Goal: Transaction & Acquisition: Purchase product/service

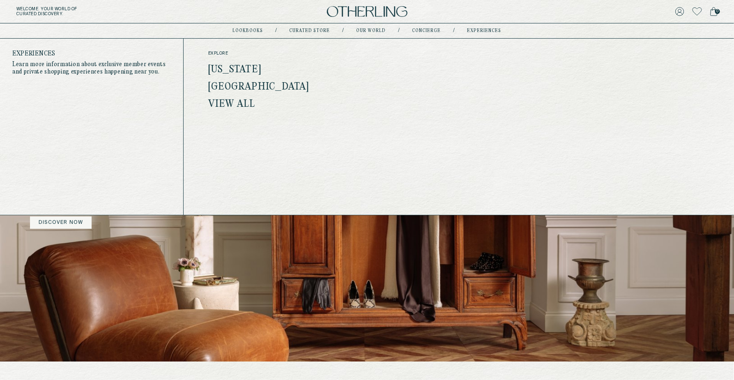
click at [250, 67] on link "[US_STATE]" at bounding box center [234, 70] width 53 height 11
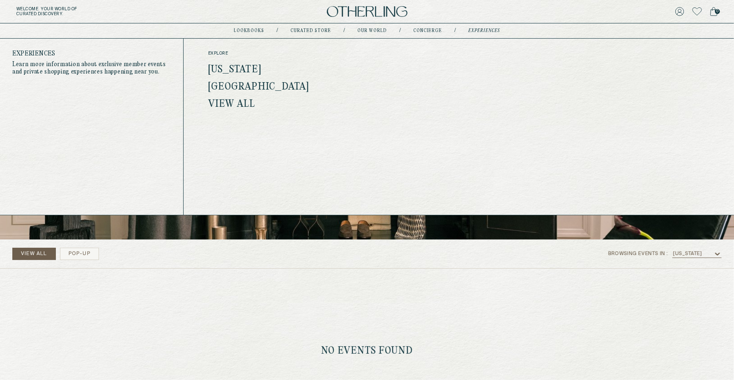
click at [238, 107] on link "View all" at bounding box center [231, 104] width 47 height 11
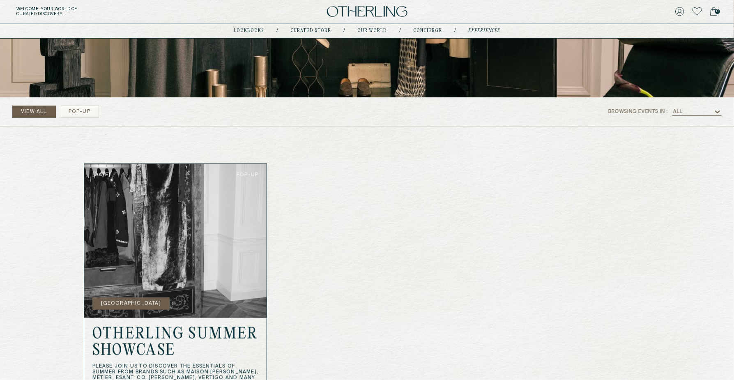
scroll to position [136, 0]
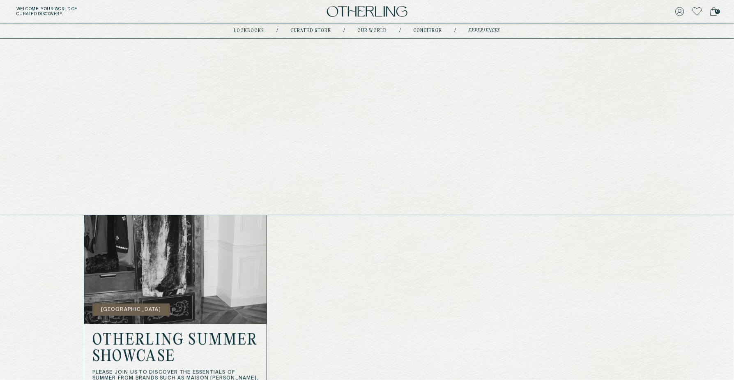
click at [307, 30] on link "Curated store" at bounding box center [311, 31] width 41 height 4
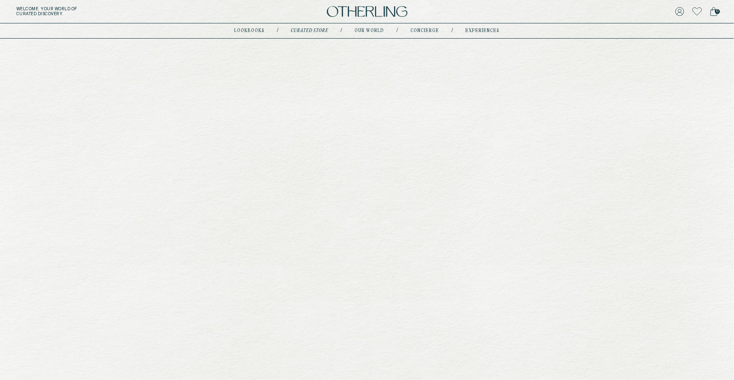
click at [357, 10] on img at bounding box center [367, 11] width 81 height 11
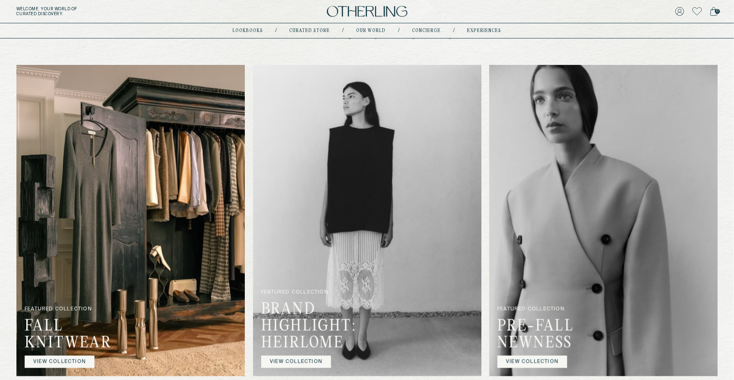
scroll to position [451, 0]
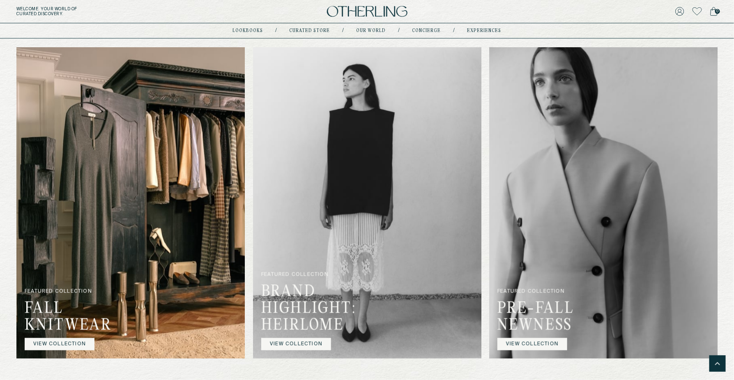
click at [309, 344] on link "VIEW COLLECTION" at bounding box center [296, 344] width 70 height 12
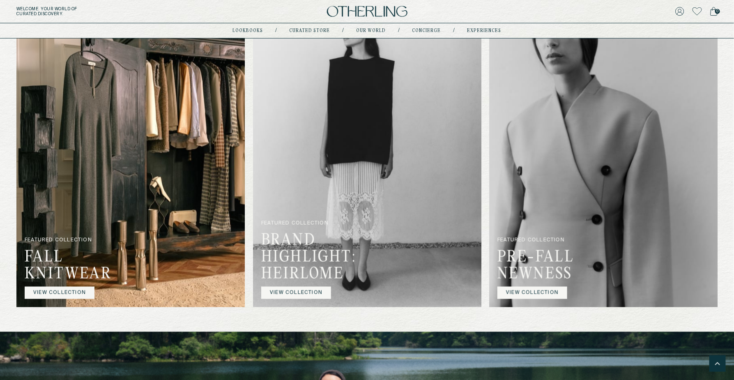
click at [372, 171] on img at bounding box center [367, 151] width 228 height 311
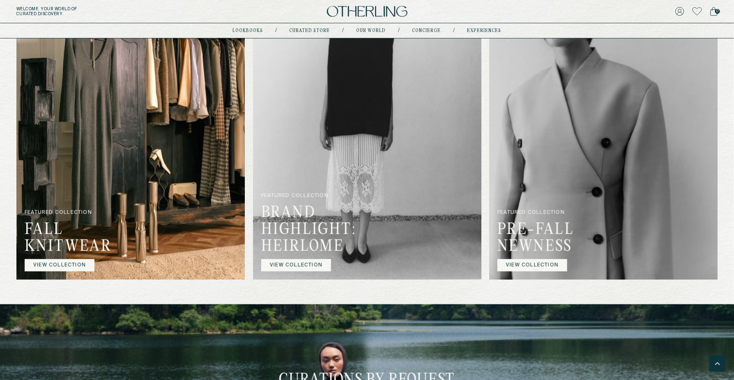
scroll to position [529, 0]
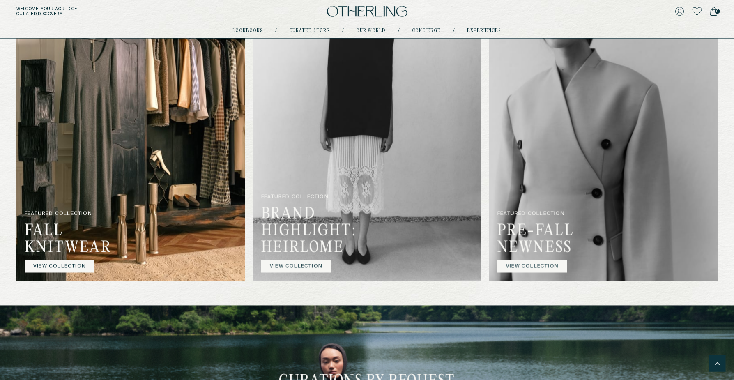
click at [532, 262] on link "VIEW COLLECTION" at bounding box center [533, 267] width 70 height 12
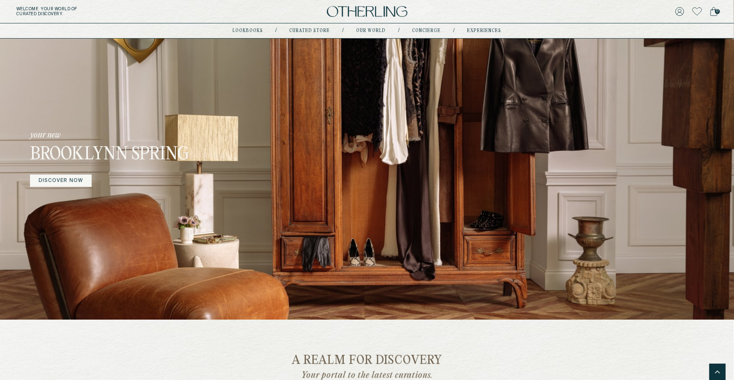
scroll to position [14, 0]
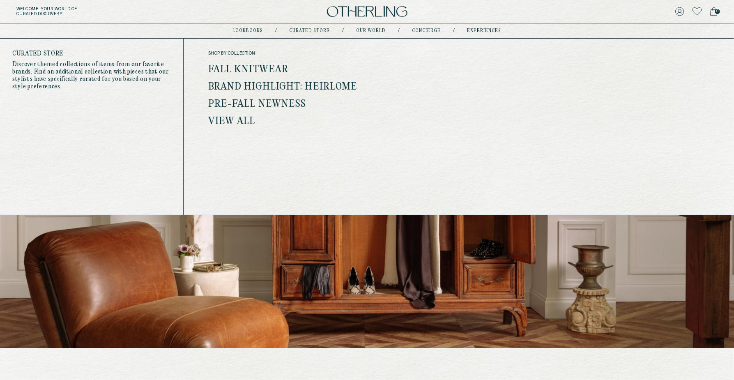
drag, startPoint x: 320, startPoint y: 29, endPoint x: 296, endPoint y: 82, distance: 57.7
click at [320, 29] on link "Curated store" at bounding box center [310, 31] width 41 height 4
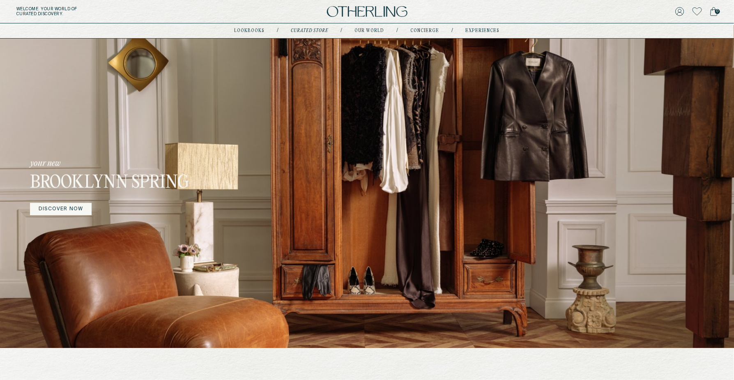
drag, startPoint x: 296, startPoint y: 82, endPoint x: 305, endPoint y: 76, distance: 11.3
click at [296, 82] on div "your new Brooklynn Spring DISCOVER NOW" at bounding box center [367, 186] width 735 height 323
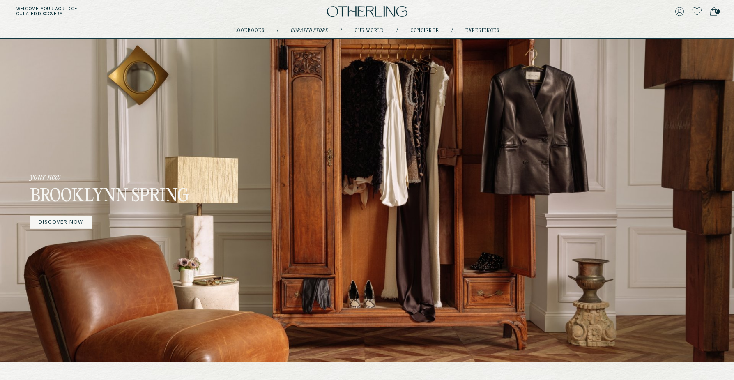
click at [700, 9] on icon at bounding box center [697, 11] width 9 height 8
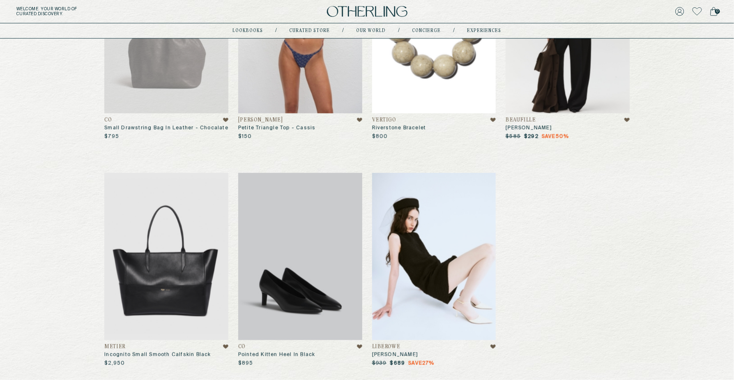
scroll to position [257, 0]
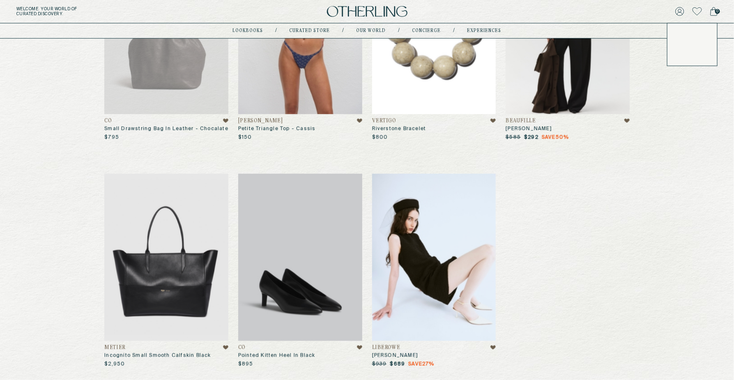
click at [680, 12] on icon at bounding box center [680, 11] width 8 height 8
click at [682, 59] on link "Orders" at bounding box center [692, 61] width 33 height 7
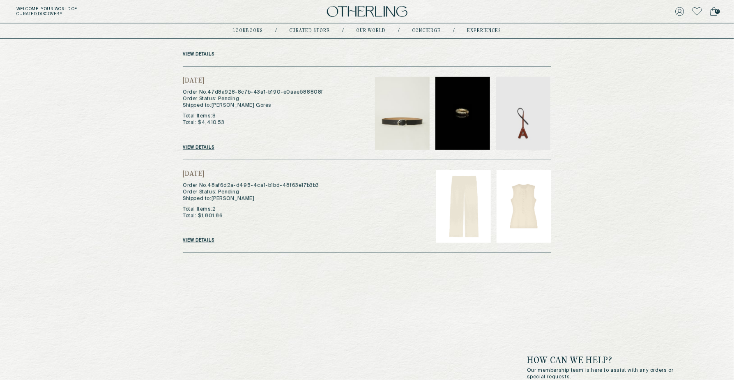
scroll to position [159, 0]
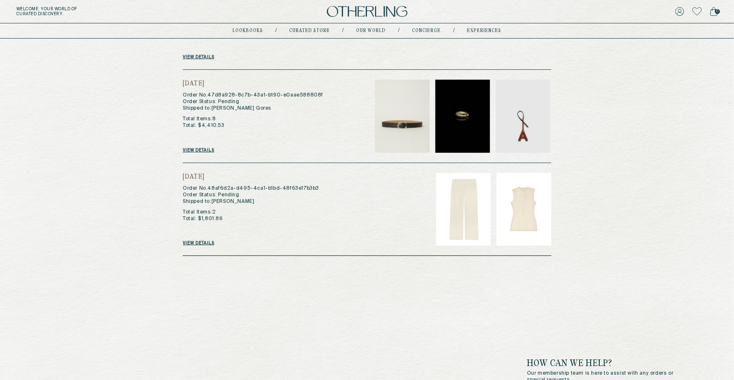
click at [717, 12] on span "0" at bounding box center [717, 11] width 5 height 5
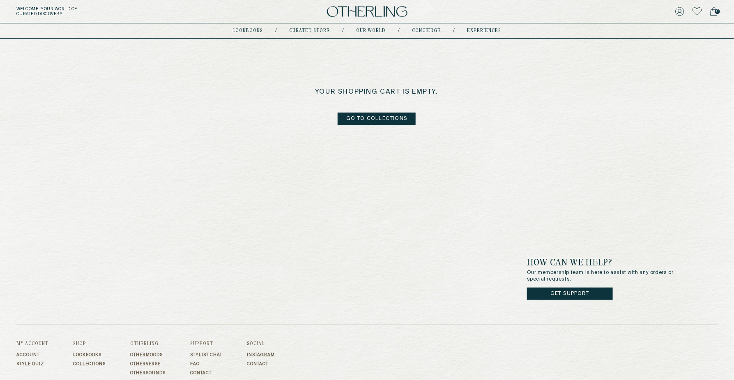
click at [399, 115] on link "go to collections" at bounding box center [377, 119] width 78 height 12
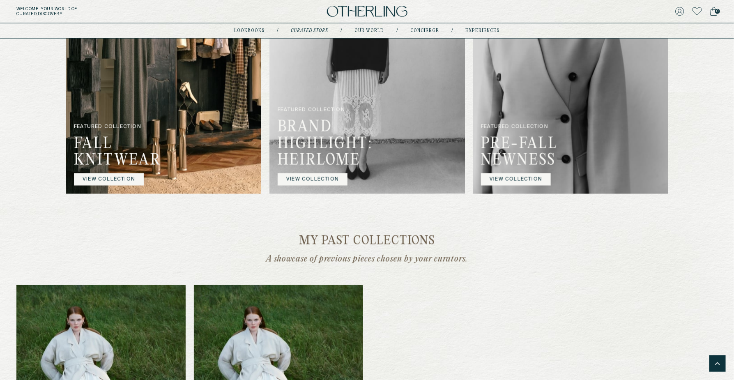
scroll to position [609, 0]
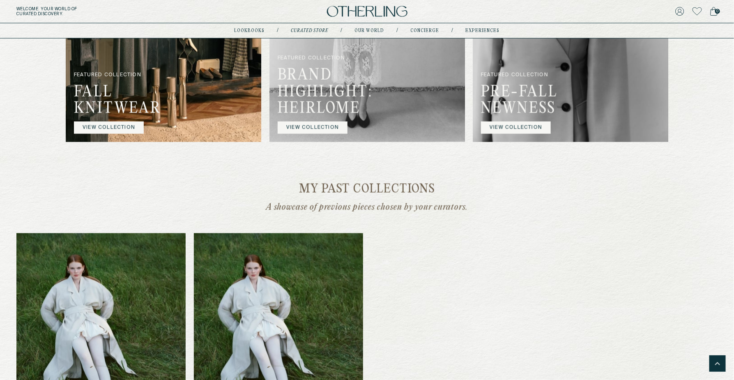
click at [502, 134] on link "VIEW COLLECTION" at bounding box center [516, 128] width 70 height 12
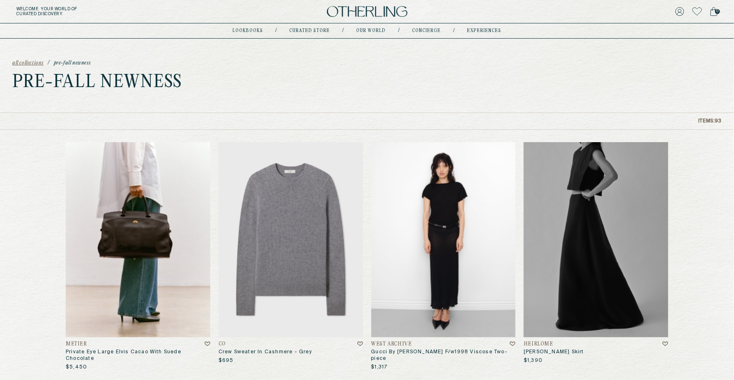
scroll to position [31, 0]
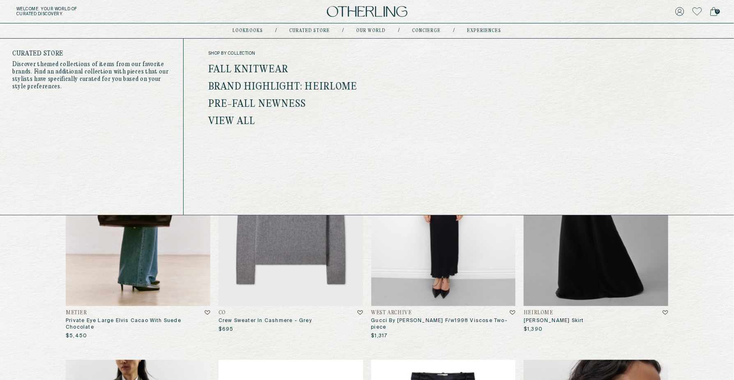
click at [280, 83] on link "Brand Highlight: Heirlome" at bounding box center [283, 87] width 150 height 11
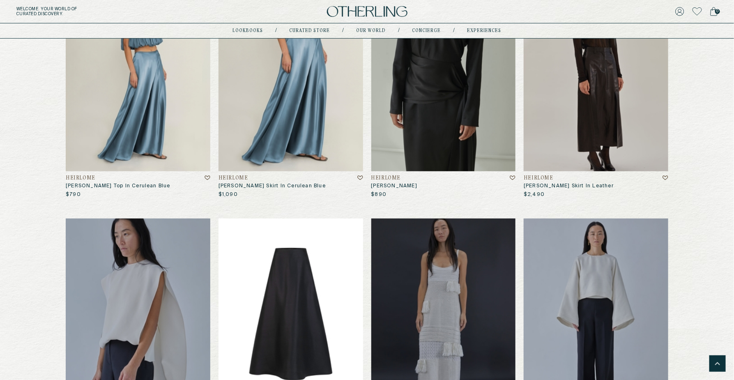
scroll to position [1638, 0]
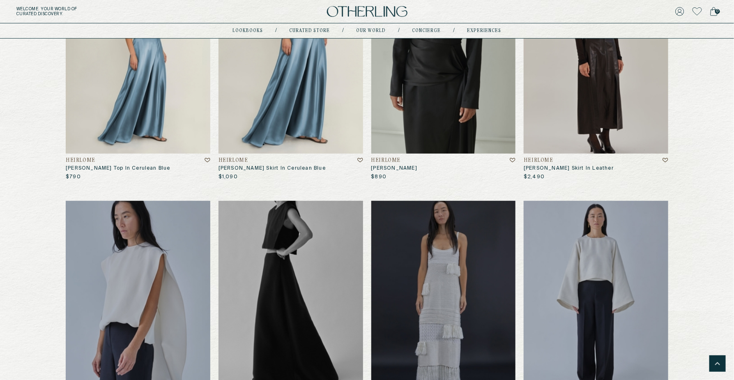
click at [360, 159] on icon at bounding box center [360, 160] width 6 height 5
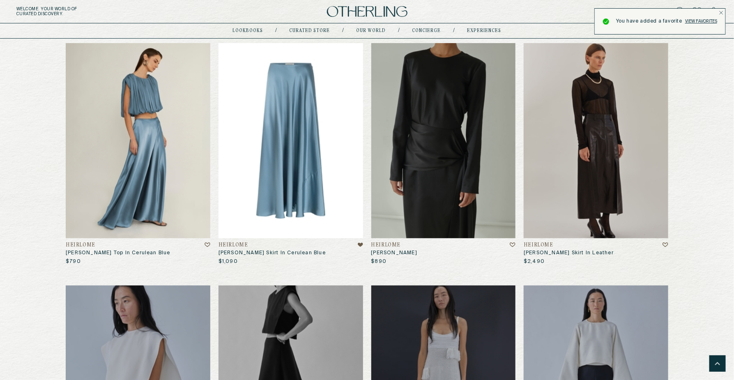
scroll to position [1527, 0]
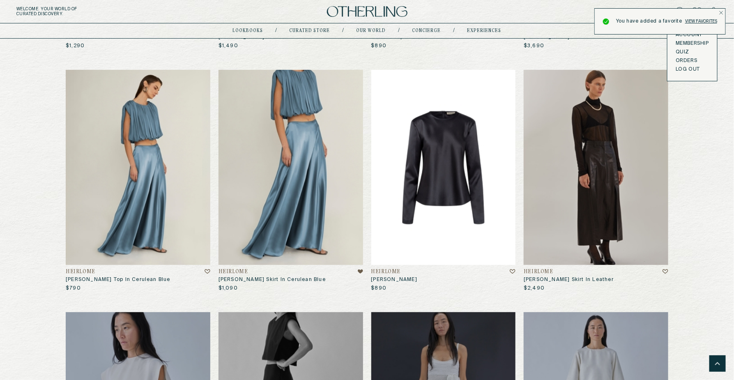
click at [446, 135] on img at bounding box center [443, 167] width 145 height 195
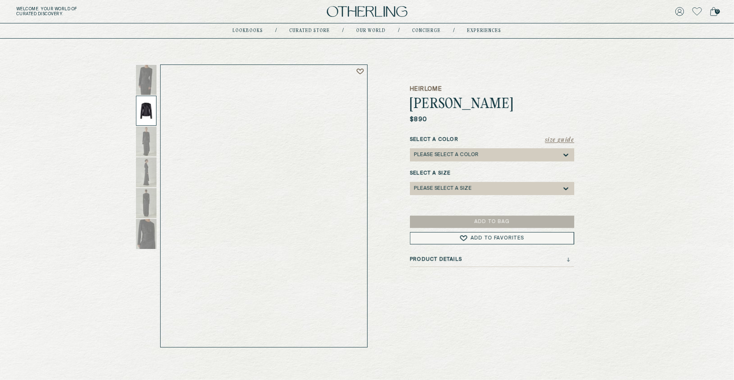
scroll to position [58, 0]
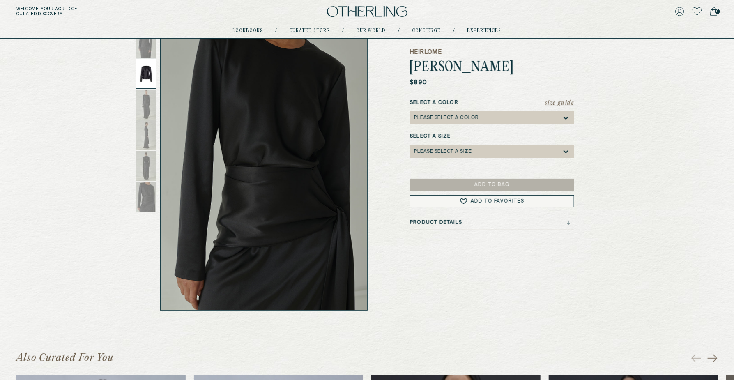
click at [480, 113] on div "Please select a Color" at bounding box center [488, 117] width 148 height 13
click at [454, 127] on div "Black" at bounding box center [492, 131] width 164 height 12
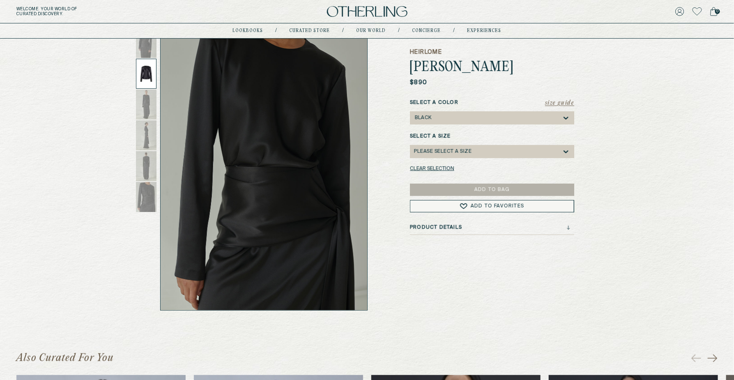
click at [454, 152] on div "Please select a Size" at bounding box center [443, 152] width 58 height 6
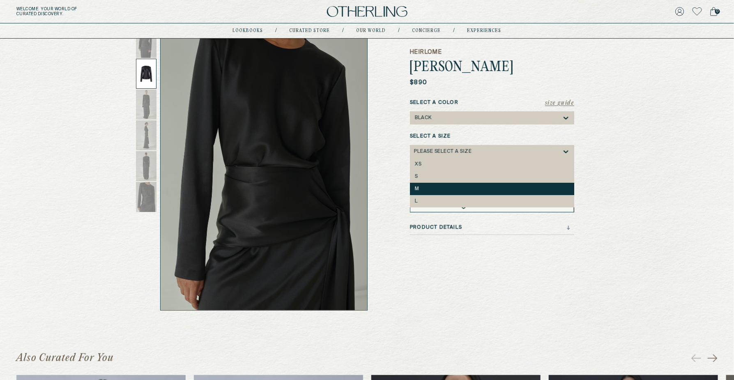
click at [434, 185] on div "M" at bounding box center [492, 189] width 164 height 12
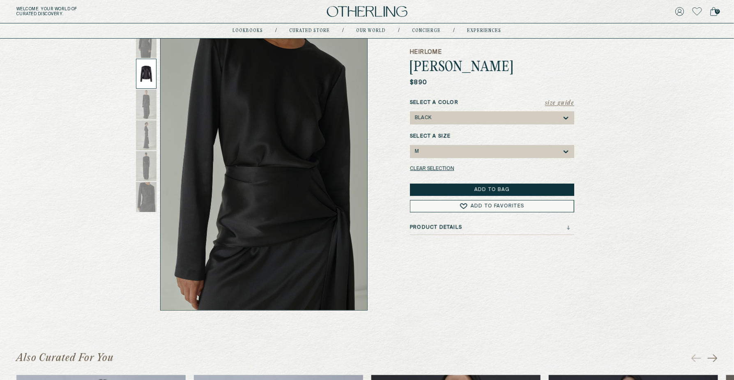
click at [486, 204] on span "Add to Favorites" at bounding box center [496, 206] width 53 height 5
click at [473, 185] on button "Add to Bag" at bounding box center [492, 190] width 164 height 12
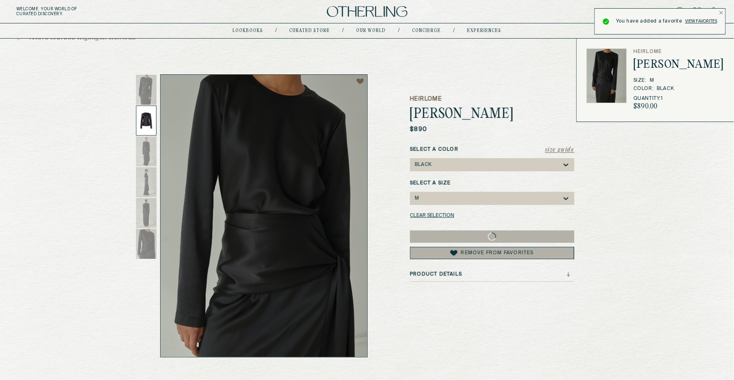
scroll to position [0, 0]
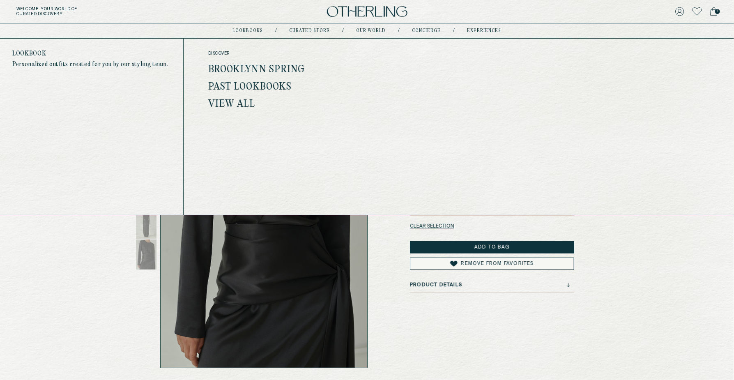
click at [286, 67] on link "Brooklynn Spring" at bounding box center [256, 70] width 97 height 11
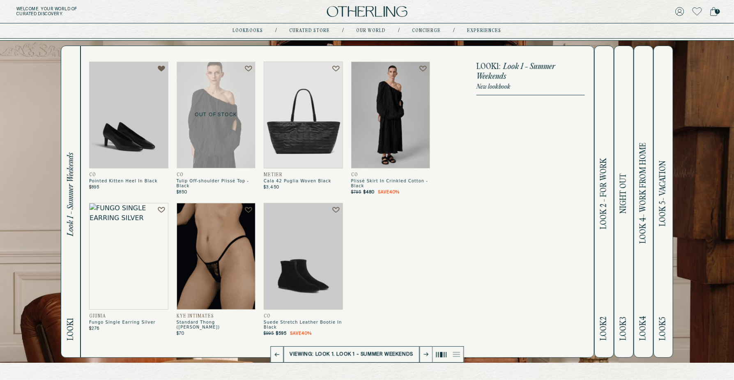
scroll to position [18, 0]
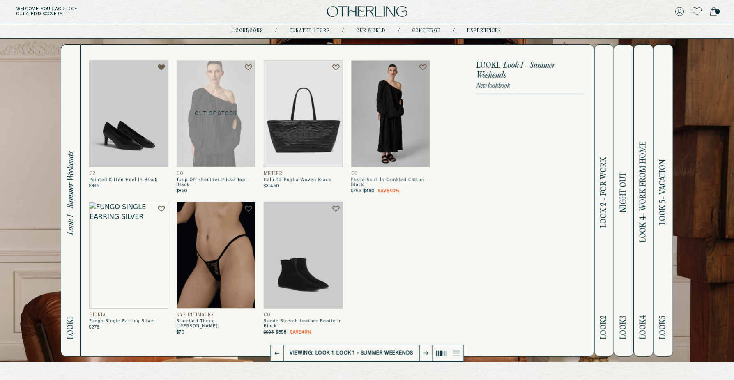
click at [606, 183] on span "Look 2 - For Work" at bounding box center [604, 192] width 9 height 71
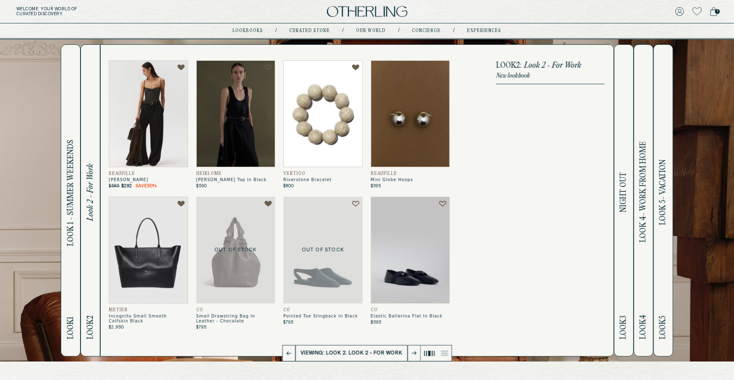
scroll to position [27, 0]
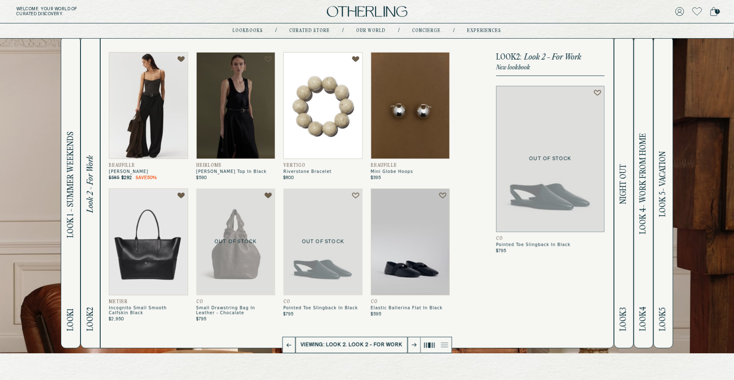
click at [445, 344] on icon at bounding box center [444, 345] width 7 height 5
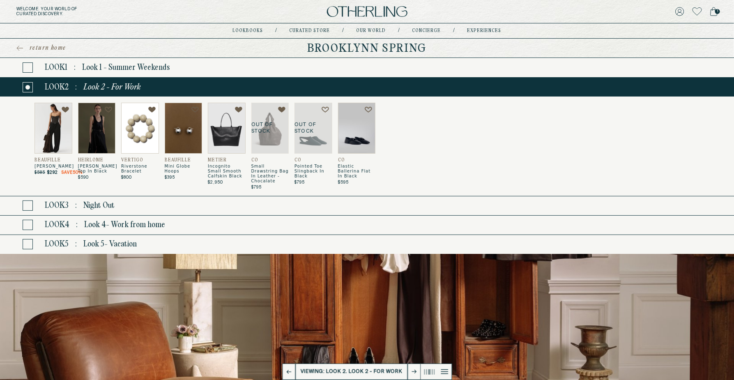
scroll to position [0, 0]
click at [150, 72] on button "Look 1 : Look 1 - Summer Weekends" at bounding box center [367, 67] width 734 height 19
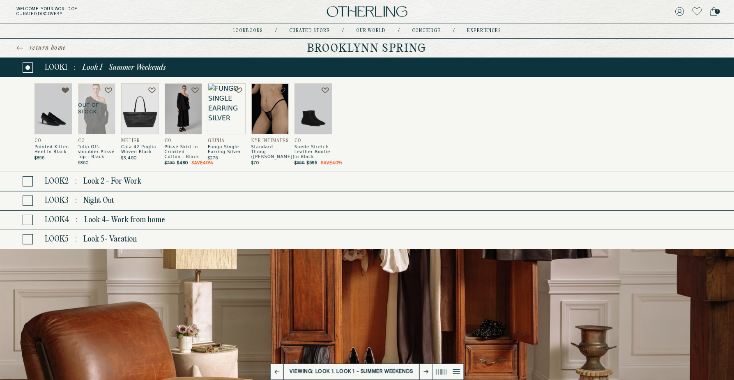
click at [112, 204] on span "Night Out" at bounding box center [98, 200] width 31 height 9
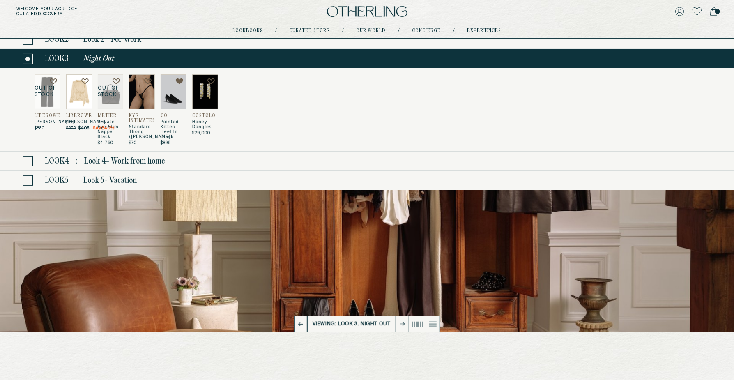
scroll to position [56, 0]
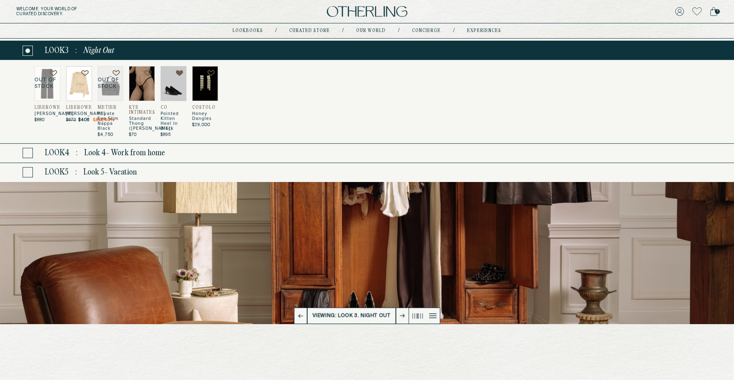
click at [434, 315] on icon at bounding box center [432, 316] width 7 height 5
click at [421, 315] on icon at bounding box center [421, 316] width 0 height 5
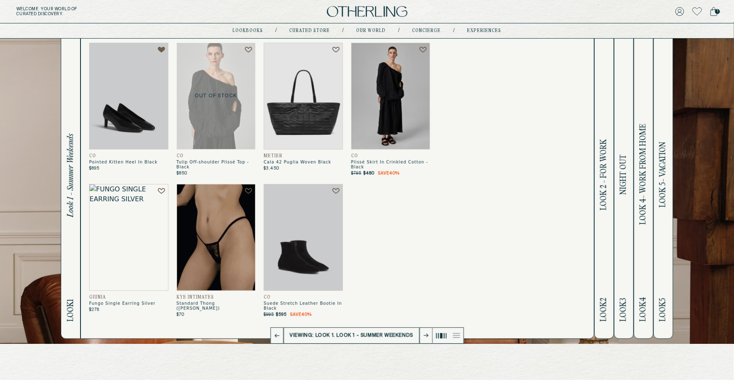
scroll to position [33, 0]
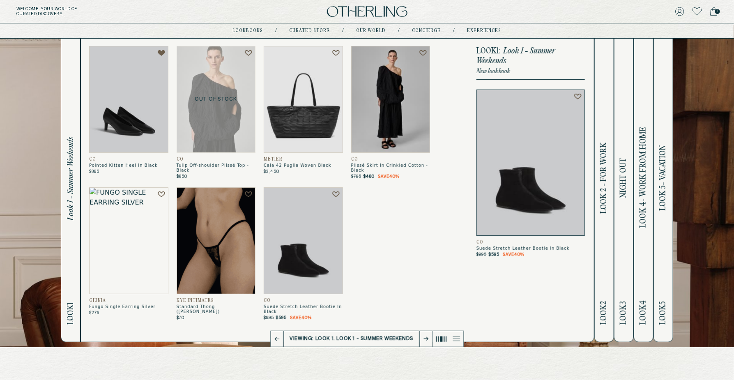
click at [625, 152] on h2 "Look 3 Night Out" at bounding box center [623, 185] width 9 height 311
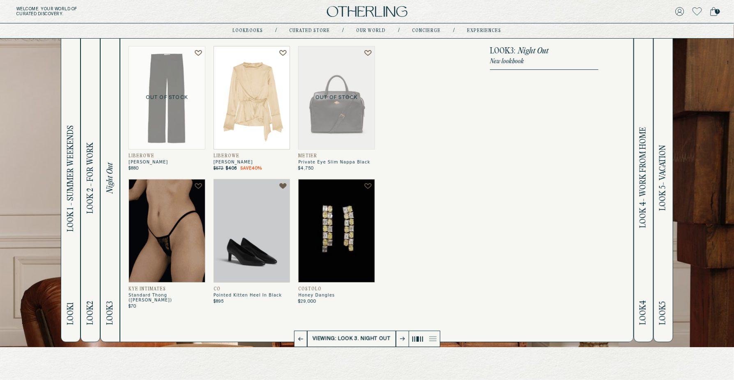
click at [638, 148] on button "Look 4 Look 4- Work from home" at bounding box center [644, 186] width 20 height 312
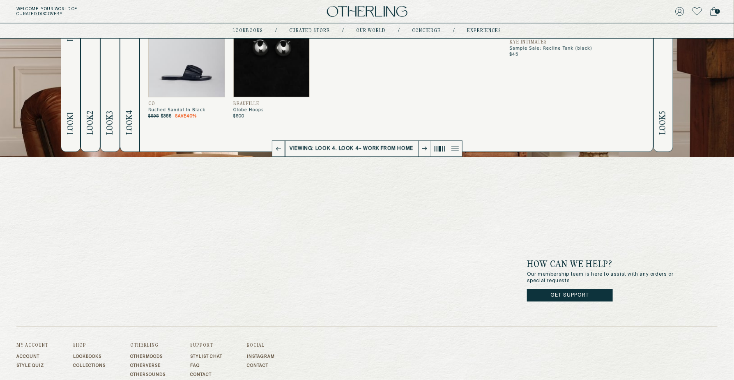
scroll to position [0, 0]
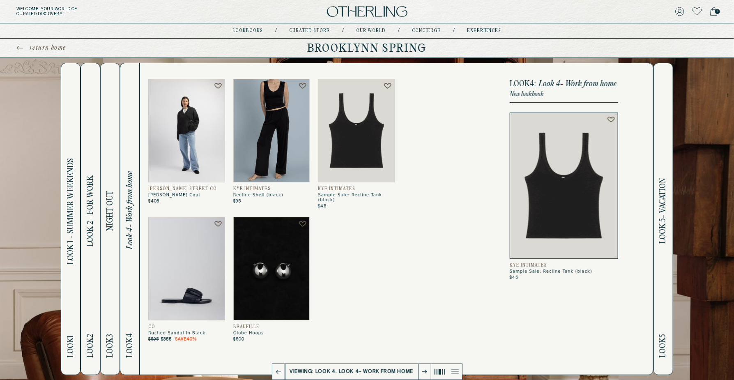
click at [359, 13] on img at bounding box center [367, 11] width 81 height 11
